Goal: Task Accomplishment & Management: Use online tool/utility

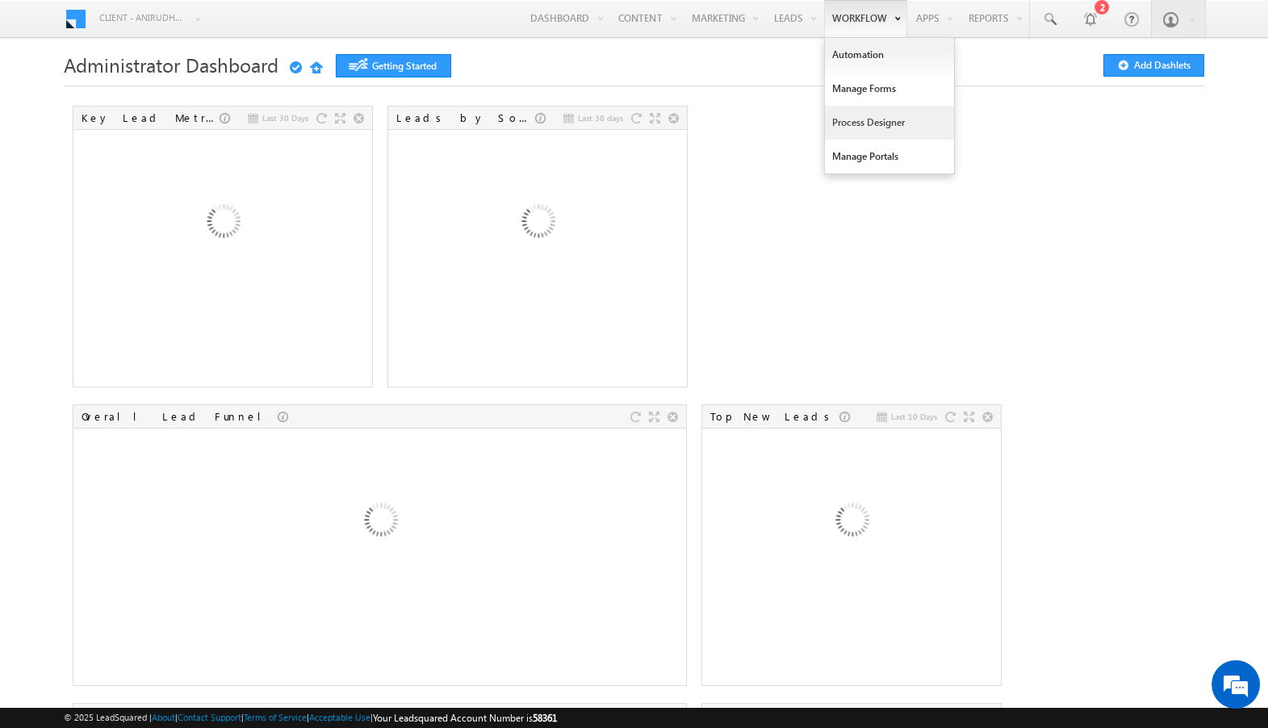
click at [872, 127] on link "Process Designer" at bounding box center [889, 123] width 129 height 34
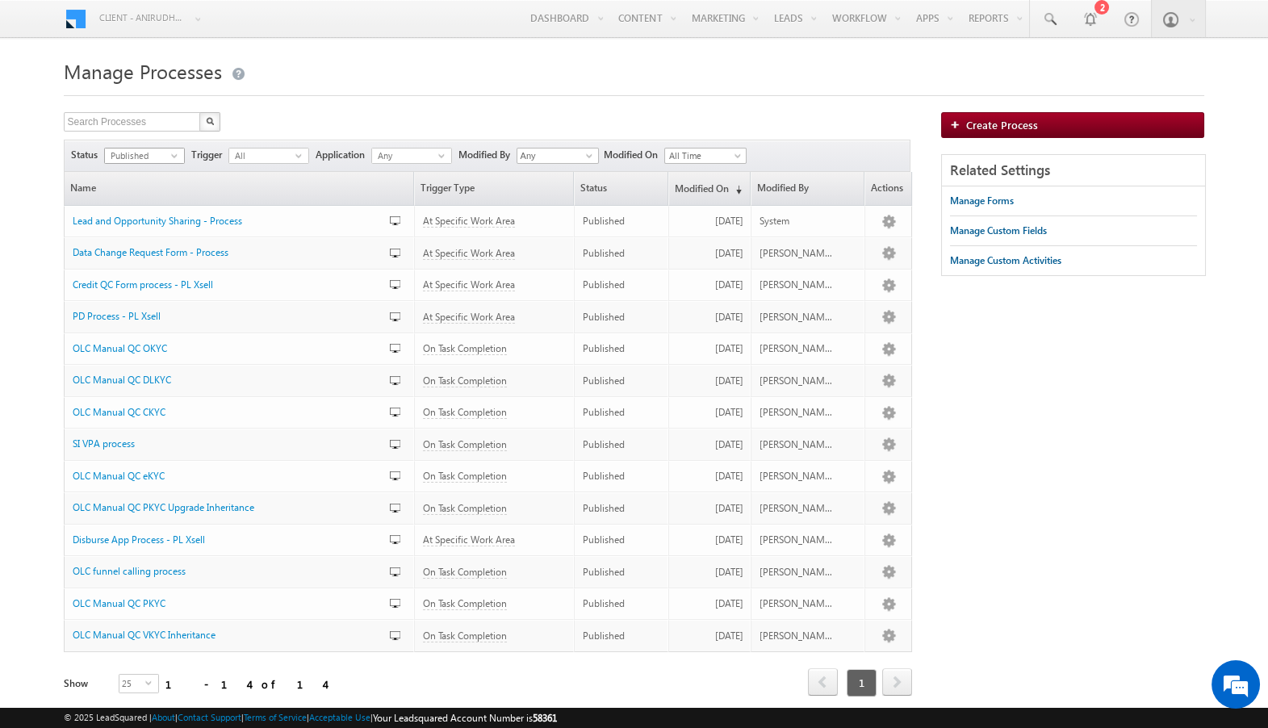
click at [173, 156] on span "select" at bounding box center [177, 155] width 13 height 7
click at [127, 188] on li "Draft" at bounding box center [144, 189] width 79 height 16
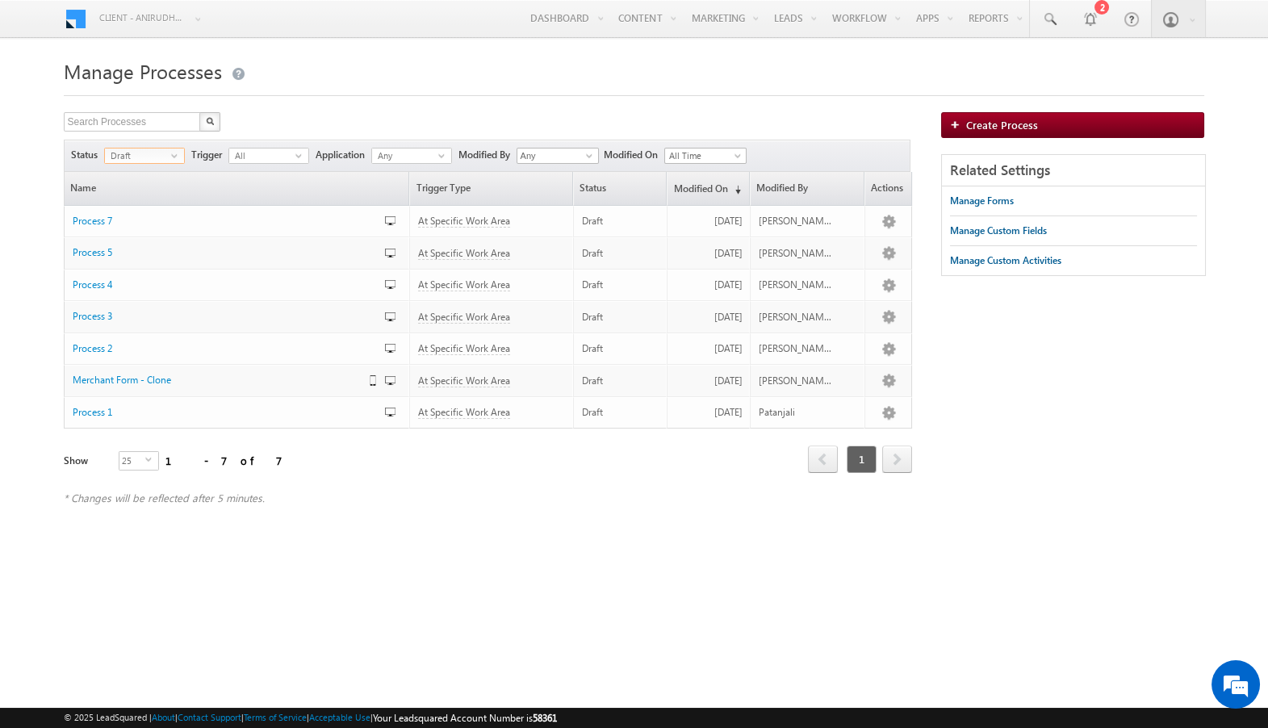
click at [167, 154] on span "Draft" at bounding box center [138, 156] width 66 height 15
click at [135, 220] on li "Unpublished" at bounding box center [144, 221] width 79 height 16
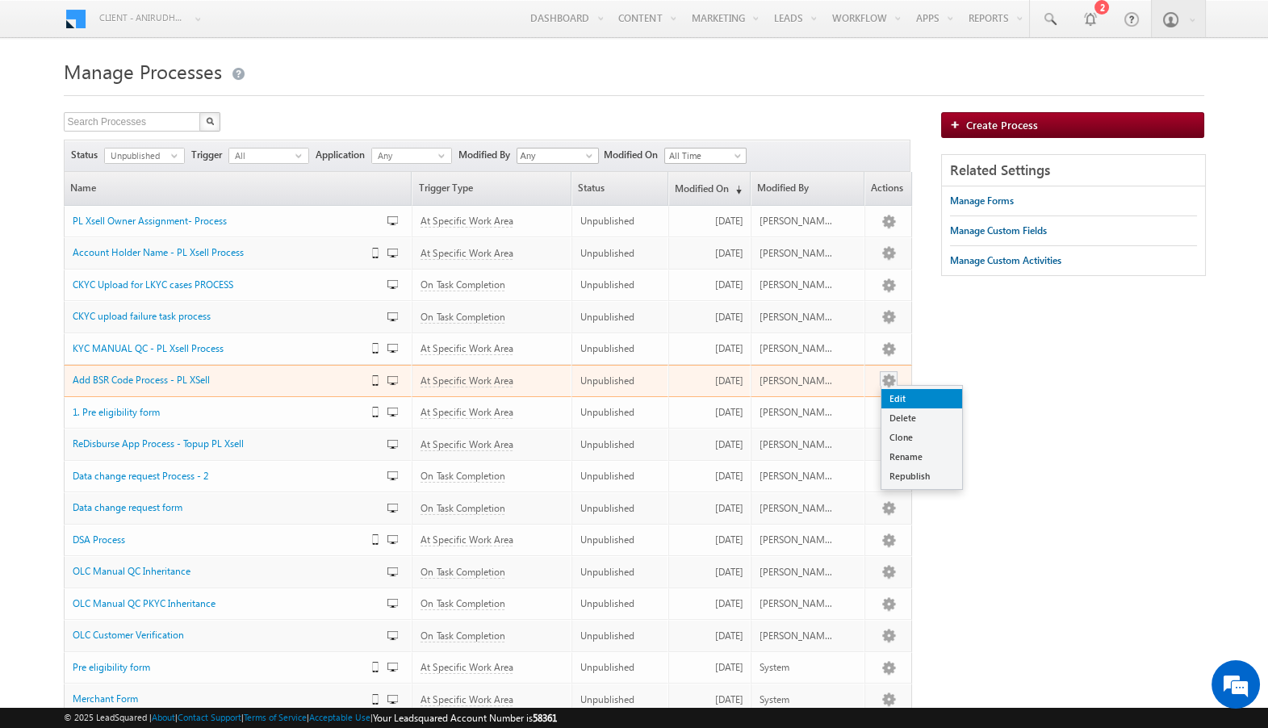
click at [902, 402] on link "Edit" at bounding box center [921, 398] width 81 height 19
